Goal: Task Accomplishment & Management: Manage account settings

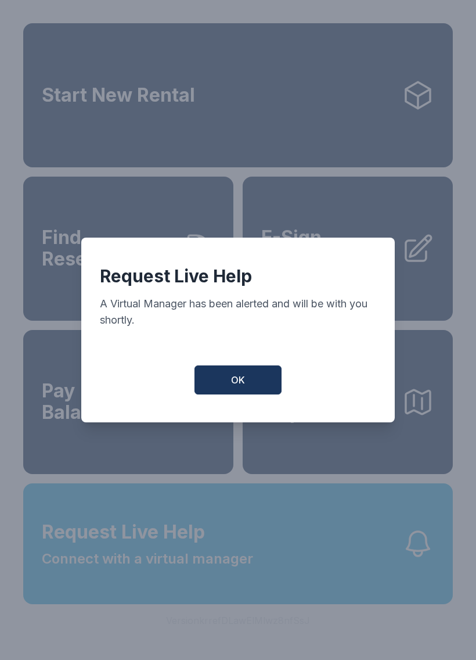
click at [240, 385] on span "OK" at bounding box center [238, 380] width 14 height 14
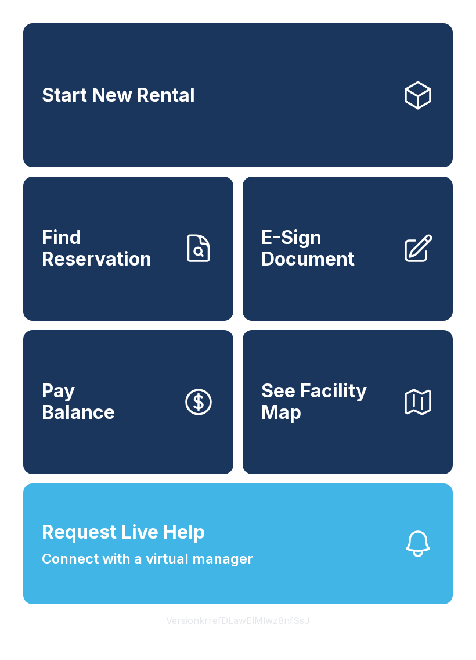
click at [240, 385] on div "Start New Rental Find Reservation E-Sign Document Pay Balance See Facility Map" at bounding box center [238, 248] width 430 height 451
click at [219, 569] on span "Request Live Help Connect with a virtual manager" at bounding box center [147, 543] width 211 height 51
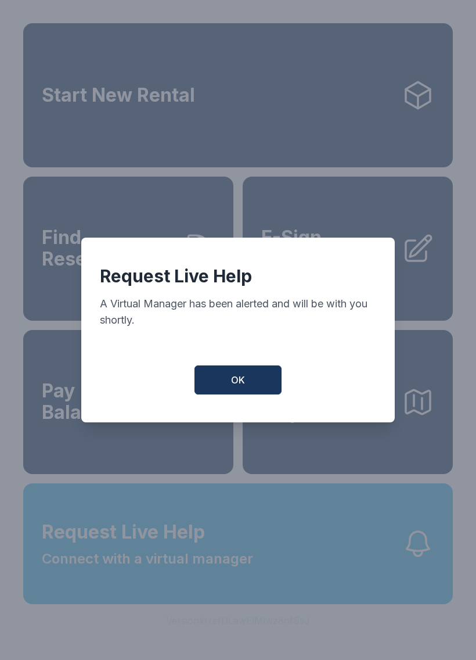
click at [250, 387] on button "OK" at bounding box center [238, 379] width 87 height 29
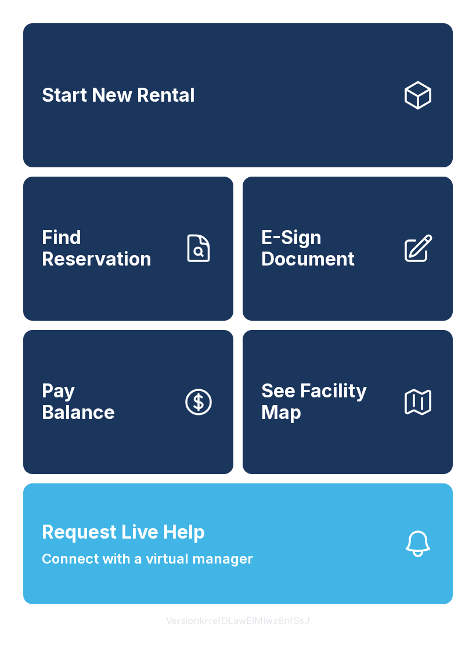
click at [368, 269] on span "E-Sign Document" at bounding box center [326, 248] width 131 height 42
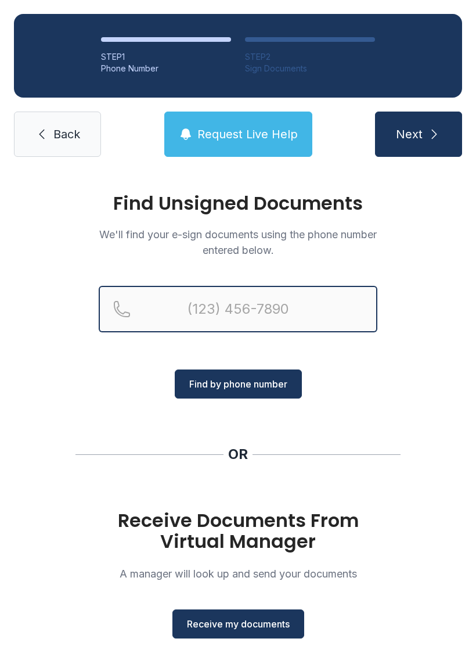
click at [207, 303] on input "Reservation phone number" at bounding box center [238, 309] width 279 height 46
type input "[PHONE_NUMBER]"
click at [418, 134] on button "Next" at bounding box center [418, 133] width 87 height 45
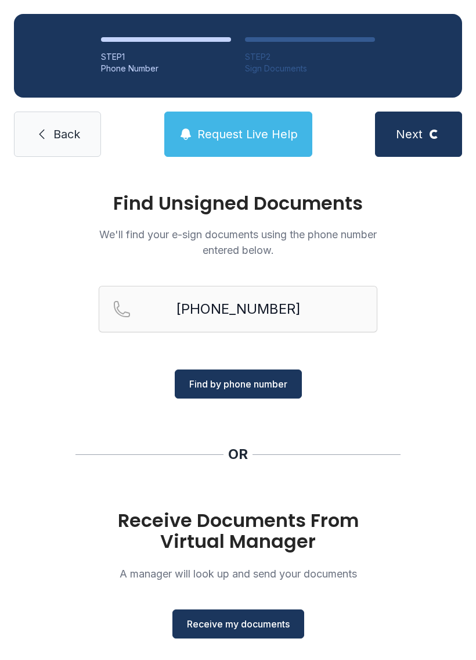
click at [262, 386] on span "Find by phone number" at bounding box center [238, 384] width 98 height 14
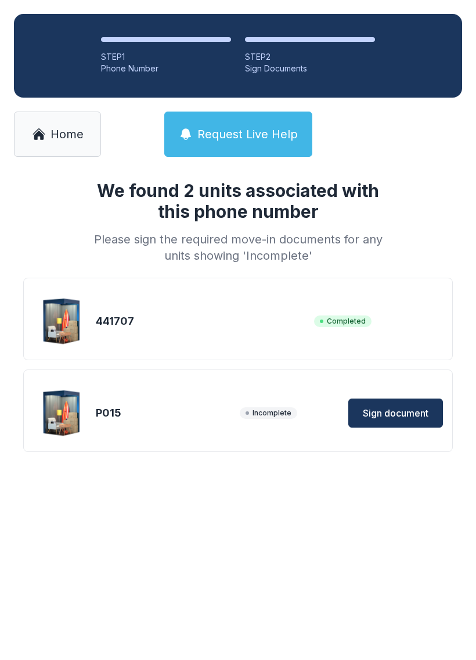
click at [439, 418] on button "Sign document" at bounding box center [395, 412] width 95 height 29
click at [264, 426] on div "Incomplete Sign document" at bounding box center [341, 412] width 203 height 29
click at [293, 419] on div "Incomplete Sign document" at bounding box center [341, 412] width 203 height 29
click at [44, 423] on img at bounding box center [62, 413] width 56 height 56
click at [122, 419] on div "P015" at bounding box center [165, 413] width 139 height 16
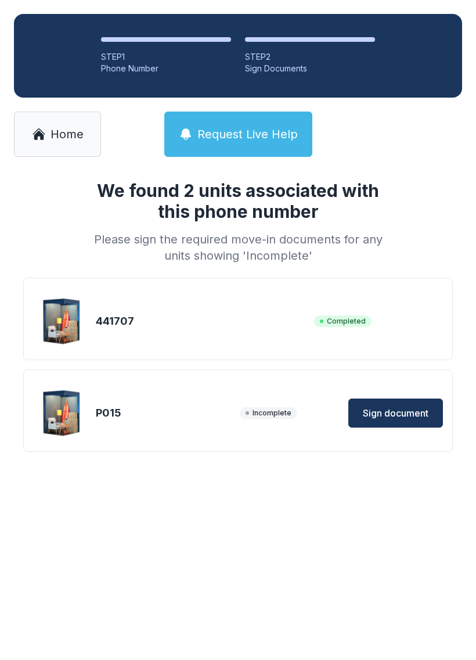
click at [387, 413] on span "Sign document" at bounding box center [396, 413] width 66 height 14
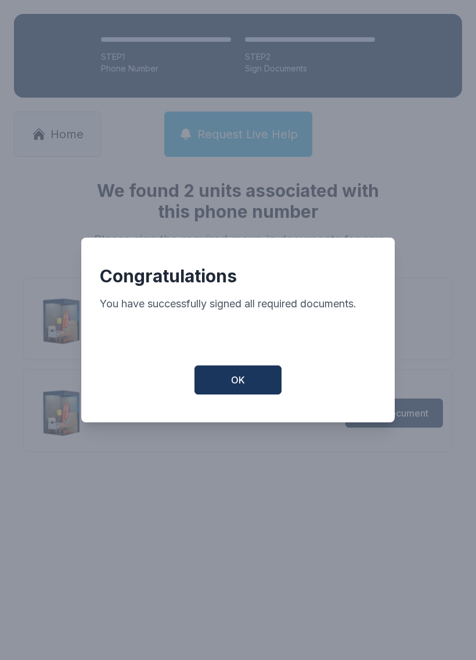
click at [271, 386] on button "OK" at bounding box center [238, 379] width 87 height 29
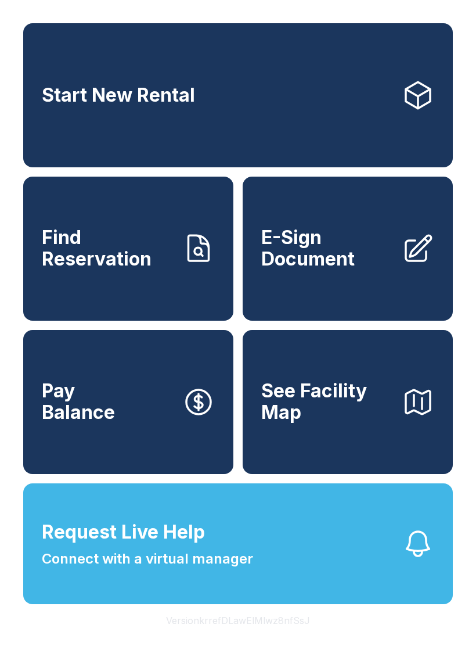
click at [121, 269] on span "Find Reservation" at bounding box center [107, 248] width 131 height 42
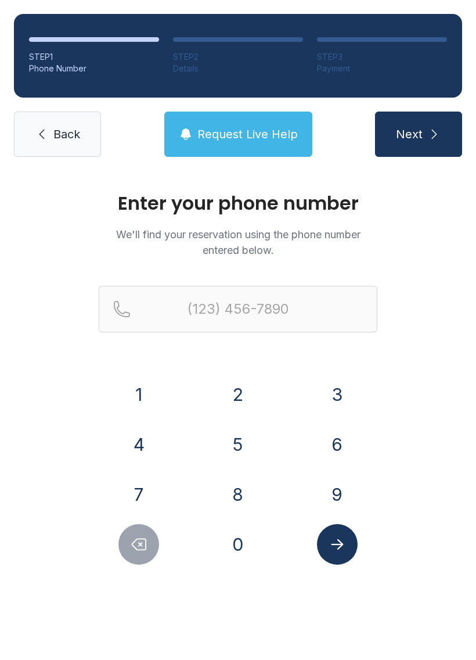
click at [342, 394] on button "3" at bounding box center [337, 394] width 41 height 41
click at [149, 397] on button "1" at bounding box center [138, 394] width 41 height 41
click at [327, 404] on button "3" at bounding box center [337, 394] width 41 height 41
click at [156, 433] on button "4" at bounding box center [138, 444] width 41 height 41
click at [344, 394] on button "3" at bounding box center [337, 394] width 41 height 41
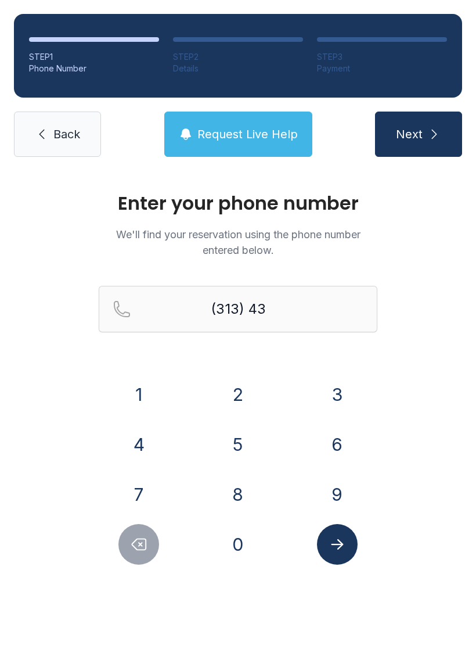
click at [242, 444] on button "5" at bounding box center [238, 444] width 41 height 41
click at [340, 433] on button "6" at bounding box center [337, 444] width 41 height 41
click at [340, 498] on button "9" at bounding box center [337, 494] width 41 height 41
click at [239, 401] on button "2" at bounding box center [238, 394] width 41 height 41
click at [334, 492] on button "9" at bounding box center [337, 494] width 41 height 41
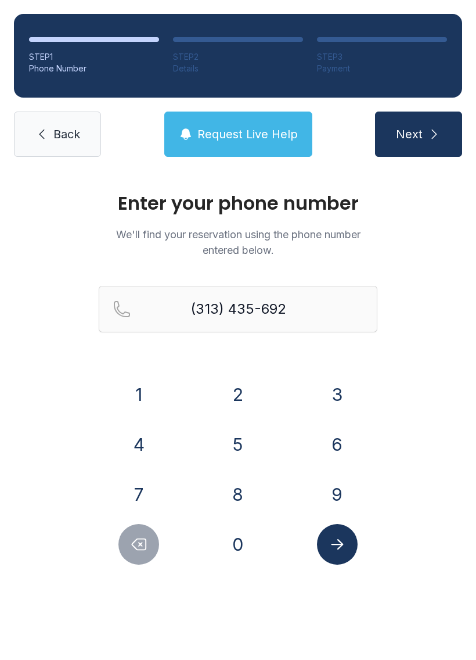
type input "[PHONE_NUMBER]"
click at [347, 541] on button "Submit lookup form" at bounding box center [337, 544] width 41 height 41
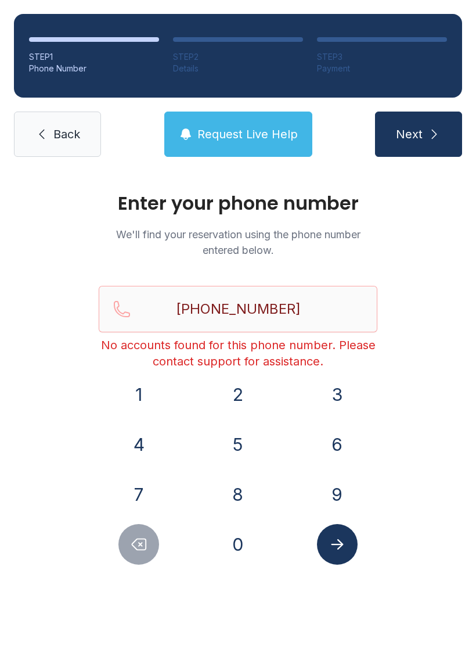
click at [75, 136] on span "Back" at bounding box center [66, 134] width 27 height 16
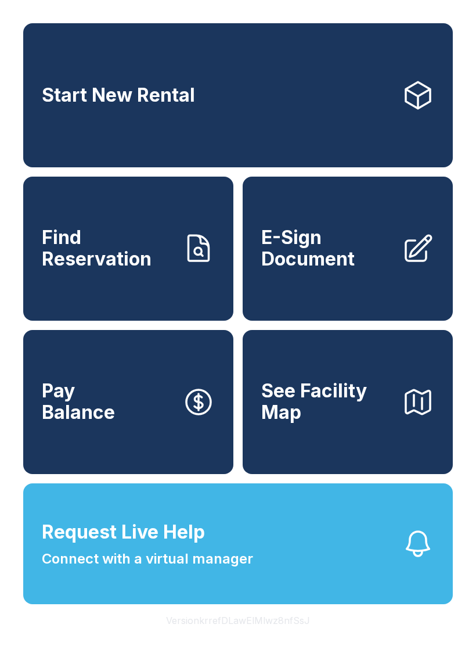
click at [85, 112] on link "Start New Rental" at bounding box center [238, 95] width 430 height 144
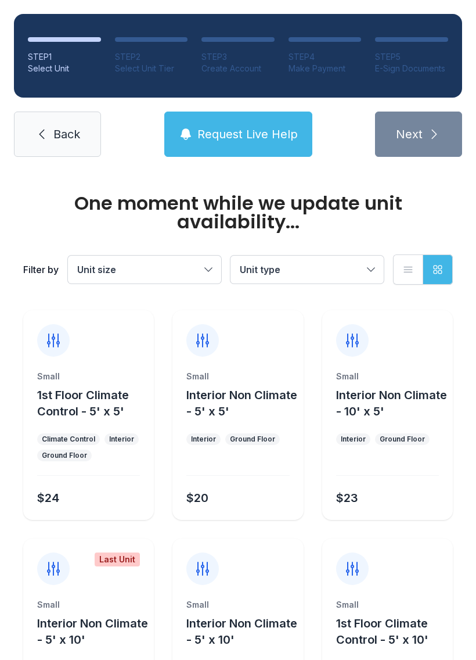
click at [63, 121] on link "Back" at bounding box center [57, 133] width 87 height 45
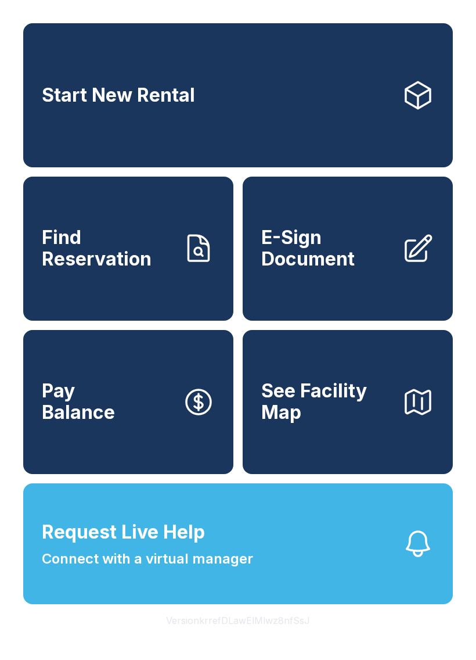
click at [293, 603] on button "Request Live Help Connect with a virtual manager" at bounding box center [238, 543] width 430 height 121
click at [311, 474] on button "See Facility Map" at bounding box center [348, 402] width 210 height 144
